Goal: Obtain resource: Obtain resource

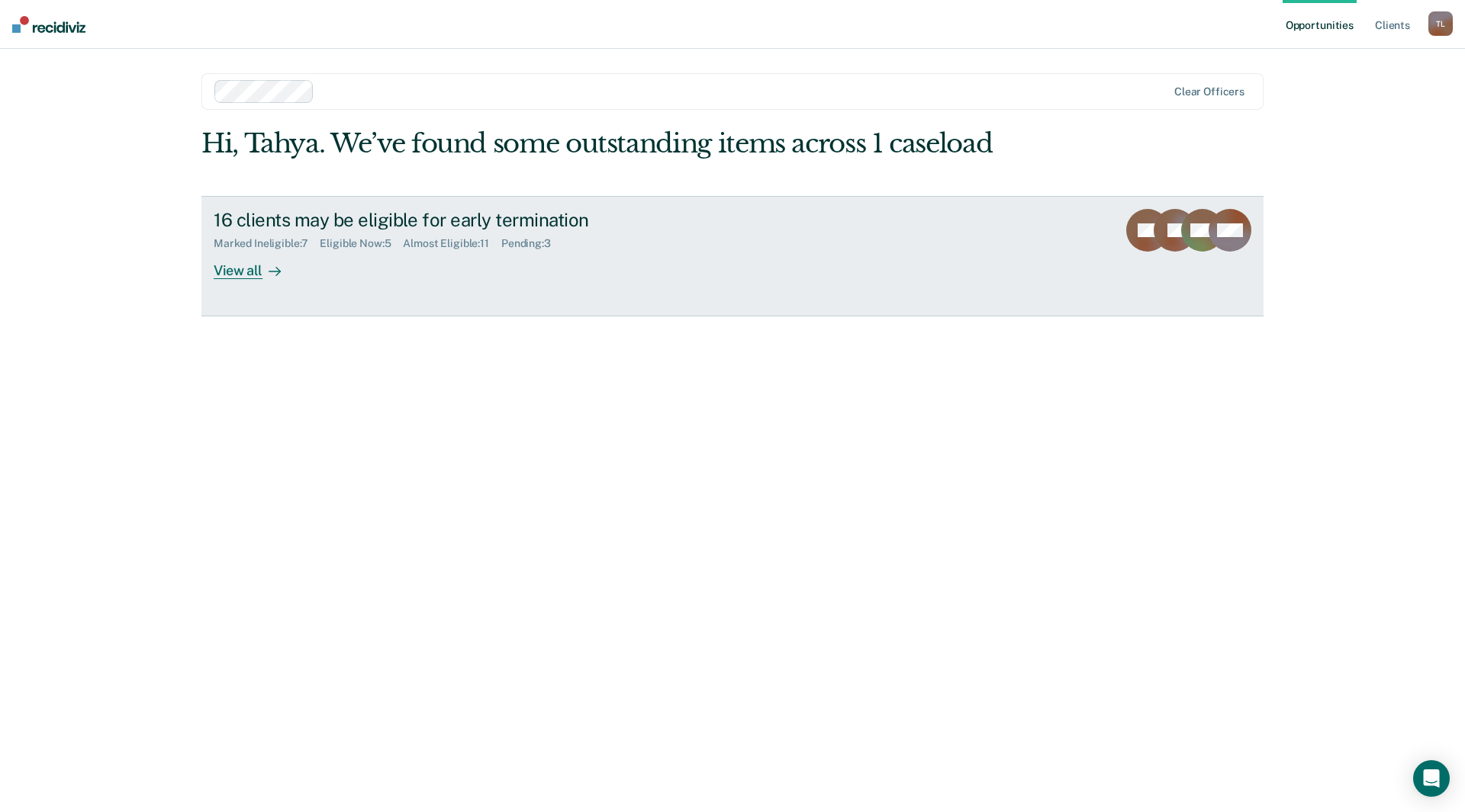
click at [246, 270] on div "View all" at bounding box center [256, 264] width 86 height 30
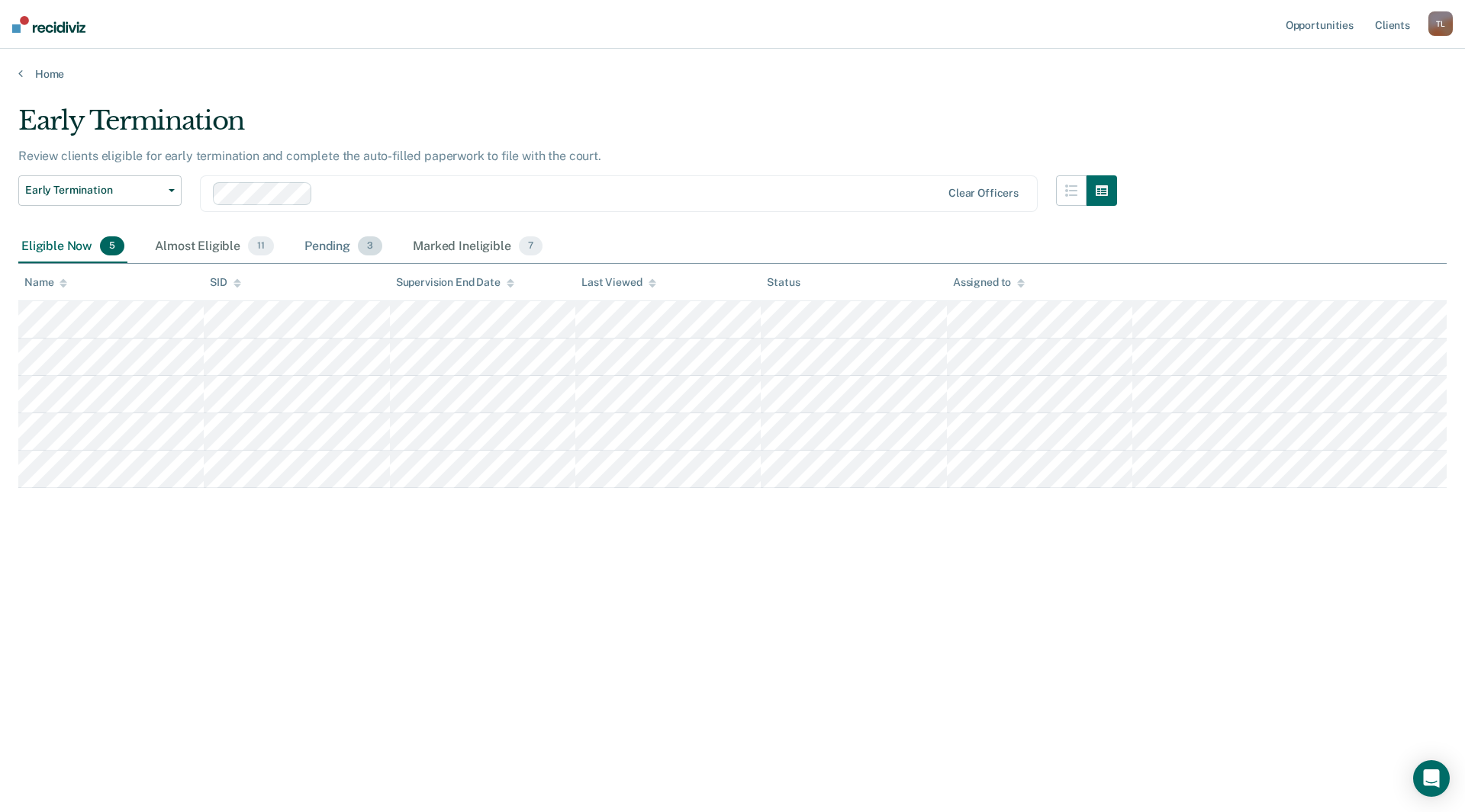
click at [315, 235] on div "Pending 3" at bounding box center [343, 247] width 84 height 33
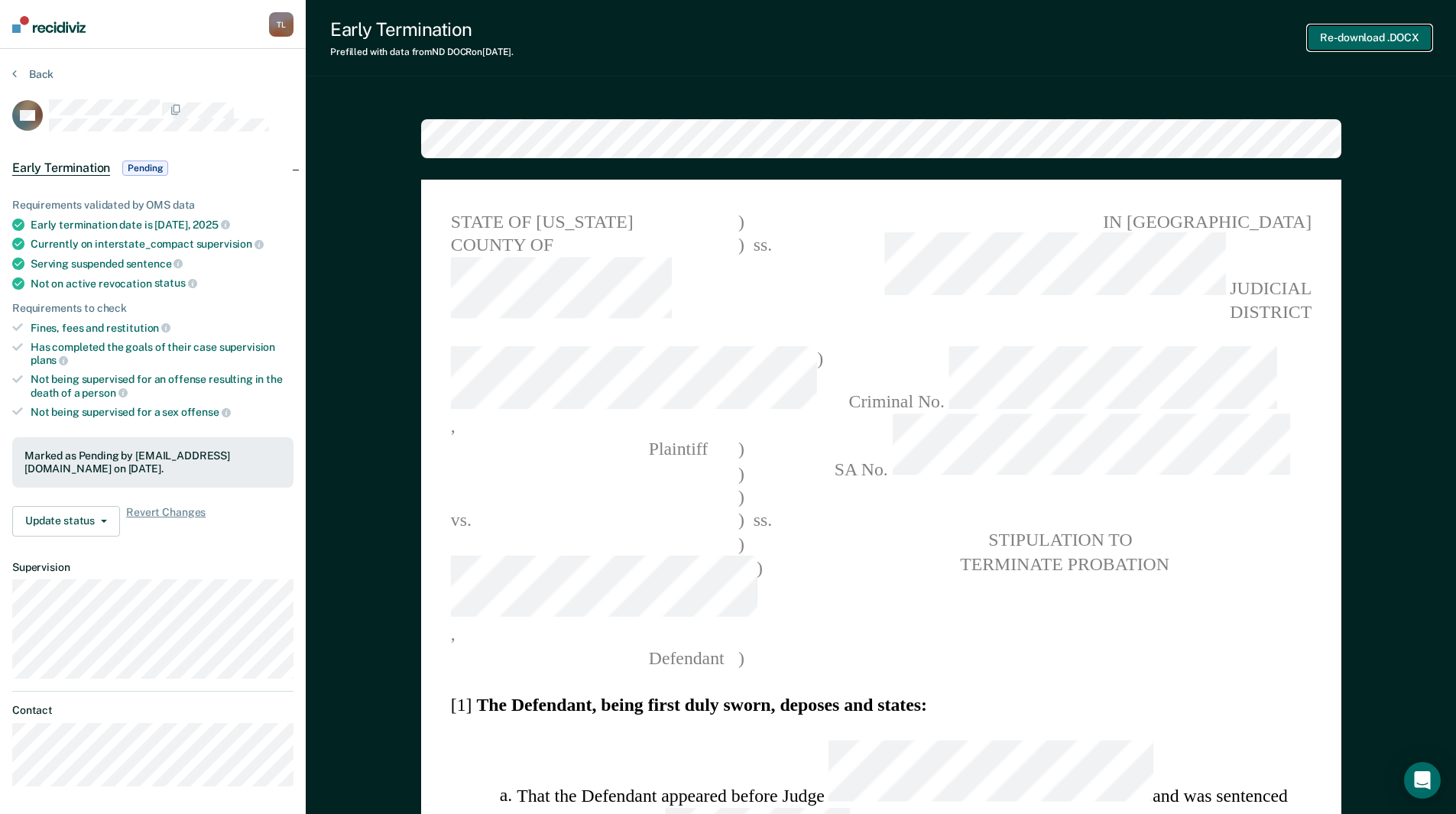
click at [1365, 46] on button "Re-download .DOCX" at bounding box center [1369, 38] width 124 height 25
type textarea "x"
